Goal: Obtain resource: Download file/media

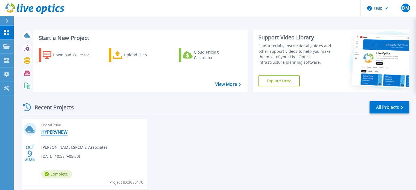
click at [60, 133] on link "HYPERVNEW" at bounding box center [54, 131] width 26 height 5
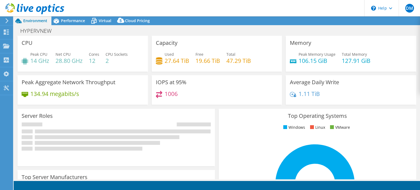
select select "USD"
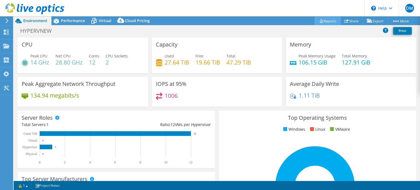
click at [326, 22] on link "Reports" at bounding box center [327, 21] width 26 height 8
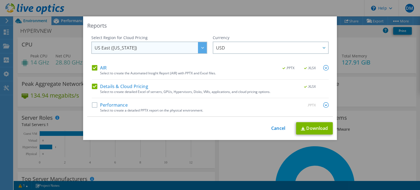
click at [202, 49] on div at bounding box center [202, 47] width 9 height 11
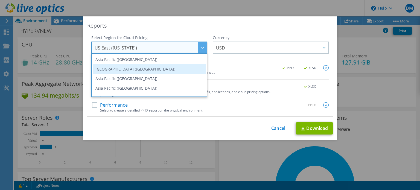
click at [178, 72] on li "[GEOGRAPHIC_DATA] ([GEOGRAPHIC_DATA])" at bounding box center [149, 69] width 113 height 10
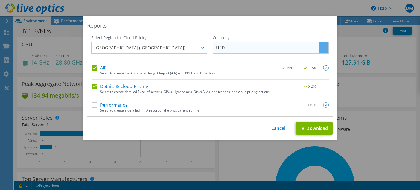
click at [230, 51] on span "USD" at bounding box center [272, 47] width 112 height 11
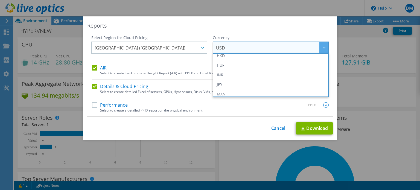
scroll to position [100, 0]
click at [230, 73] on li "INR" at bounding box center [270, 75] width 113 height 10
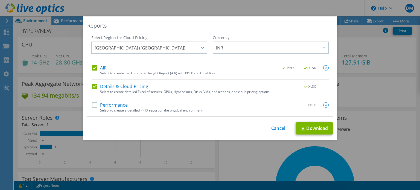
click at [114, 103] on label "Performance" at bounding box center [110, 104] width 36 height 5
click at [0, 0] on input "Performance" at bounding box center [0, 0] width 0 height 0
click at [301, 126] on link "Download" at bounding box center [314, 128] width 37 height 12
click at [278, 127] on link "Cancel" at bounding box center [278, 128] width 14 height 5
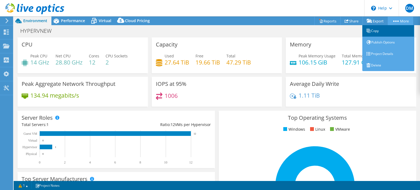
click at [397, 28] on link "Copy" at bounding box center [388, 30] width 52 height 11
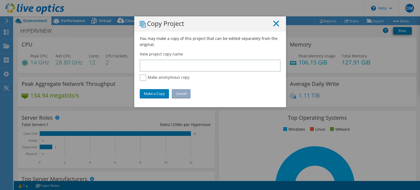
click at [275, 26] on icon at bounding box center [276, 24] width 6 height 6
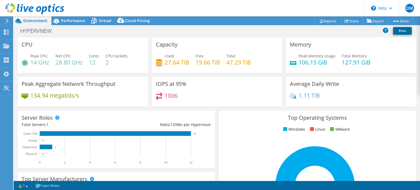
click at [399, 30] on link "Print" at bounding box center [402, 31] width 19 height 8
click at [329, 21] on link "Reports" at bounding box center [327, 21] width 26 height 8
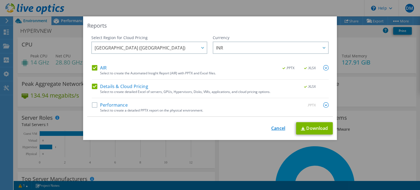
click at [279, 128] on link "Cancel" at bounding box center [278, 128] width 14 height 5
